Goal: Task Accomplishment & Management: Manage account settings

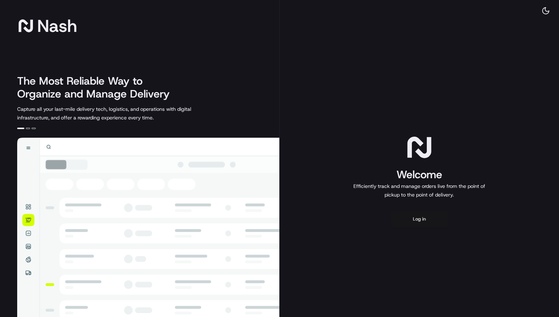
click at [420, 218] on button "Log in" at bounding box center [419, 218] width 57 height 17
